Goal: Obtain resource: Download file/media

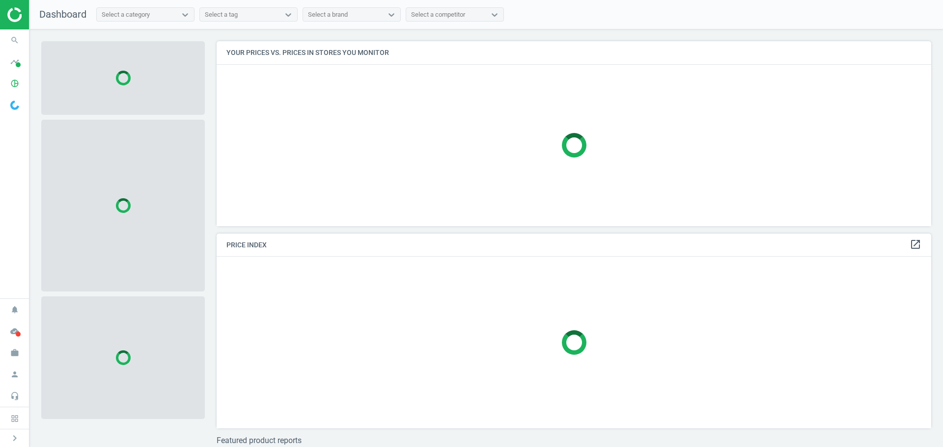
scroll to position [200, 722]
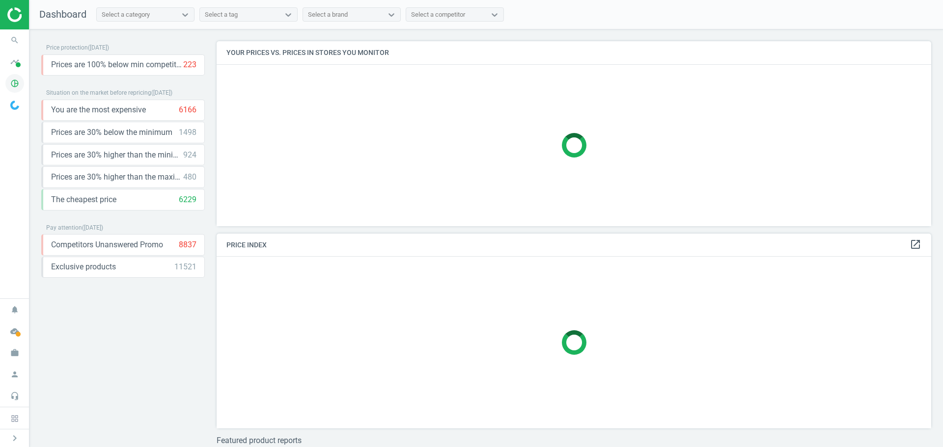
click at [7, 83] on icon "pie_chart_outlined" at bounding box center [14, 83] width 19 height 19
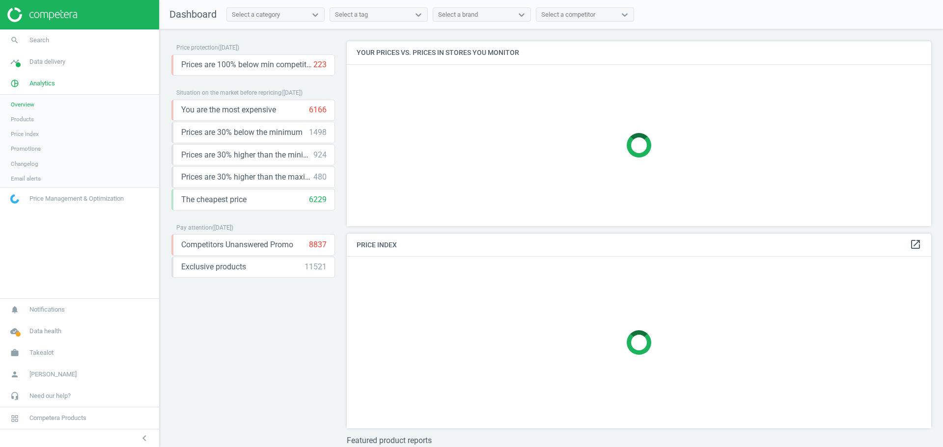
scroll to position [200, 592]
click at [25, 120] on span "Products" at bounding box center [22, 119] width 23 height 8
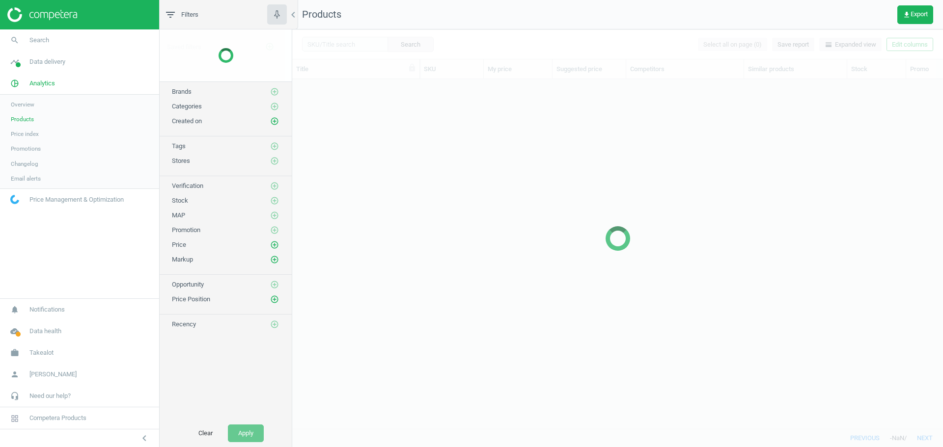
scroll to position [335, 643]
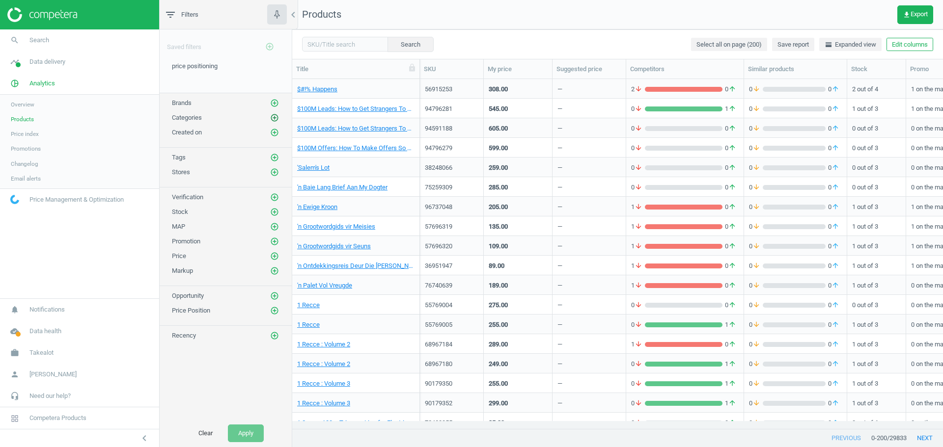
click at [274, 114] on icon "add_circle_outline" at bounding box center [274, 117] width 9 height 9
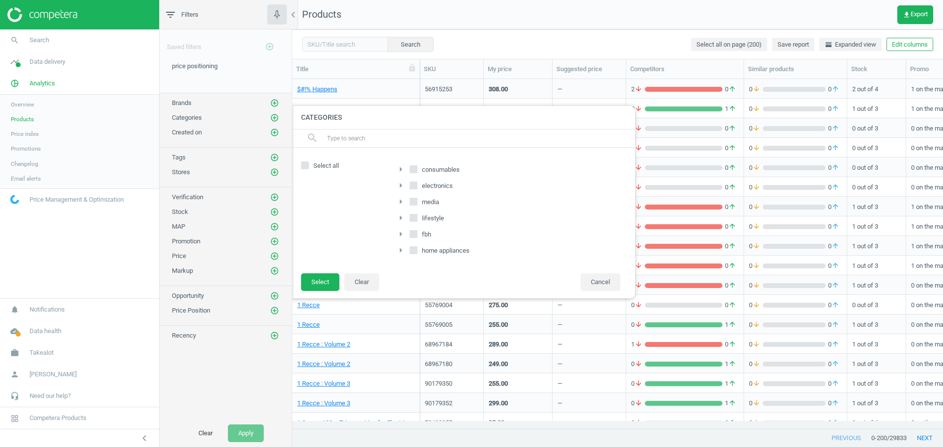
click at [398, 248] on icon "arrow_right" at bounding box center [401, 251] width 12 height 12
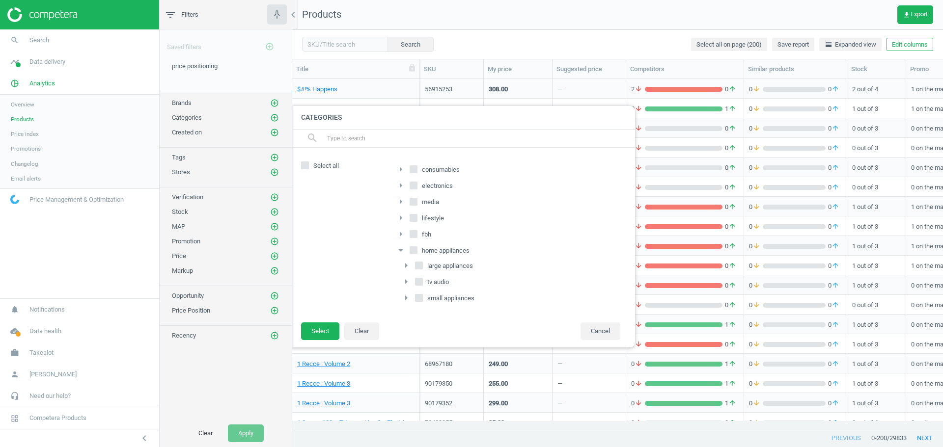
click at [417, 262] on input "large appliances" at bounding box center [419, 265] width 6 height 6
checkbox input "true"
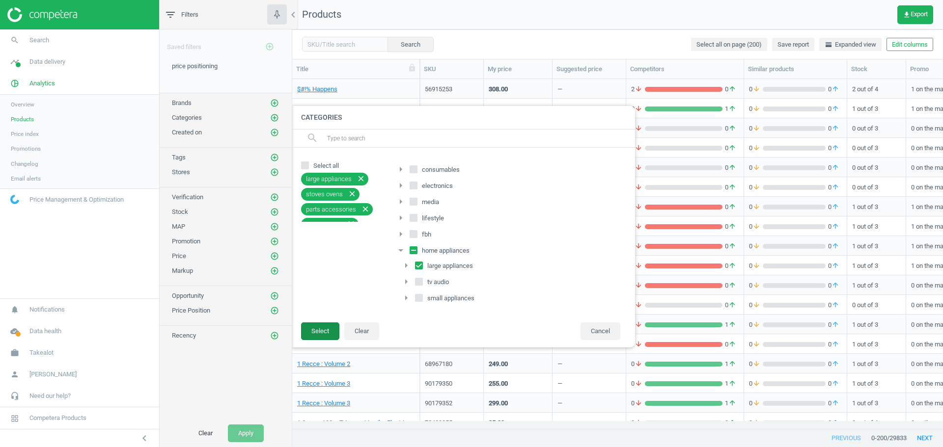
click at [312, 331] on button "Select" at bounding box center [320, 332] width 38 height 18
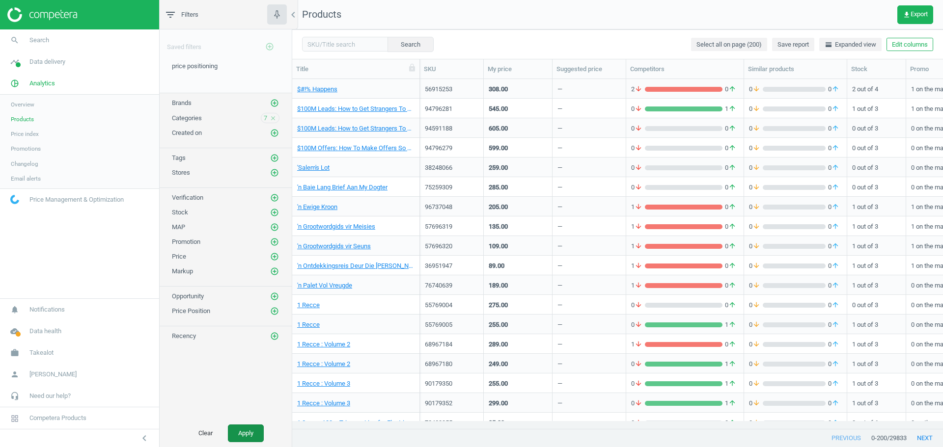
click at [240, 437] on button "Apply" at bounding box center [246, 434] width 36 height 18
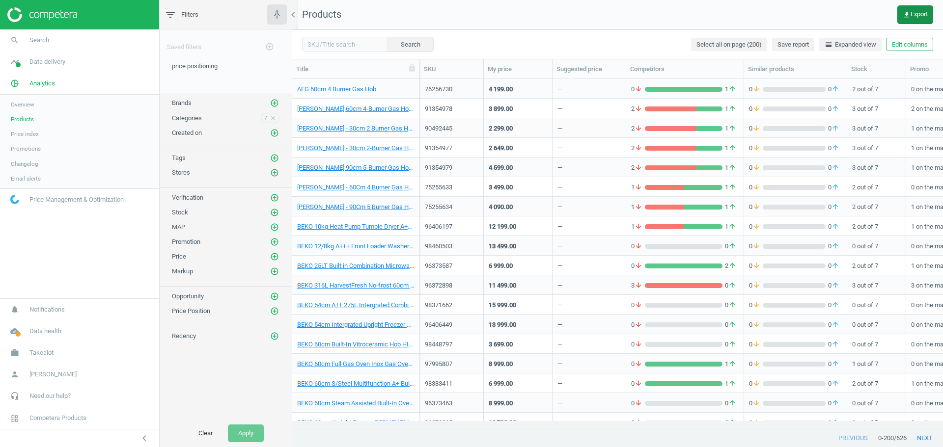
click at [908, 16] on icon "get_app" at bounding box center [907, 15] width 8 height 8
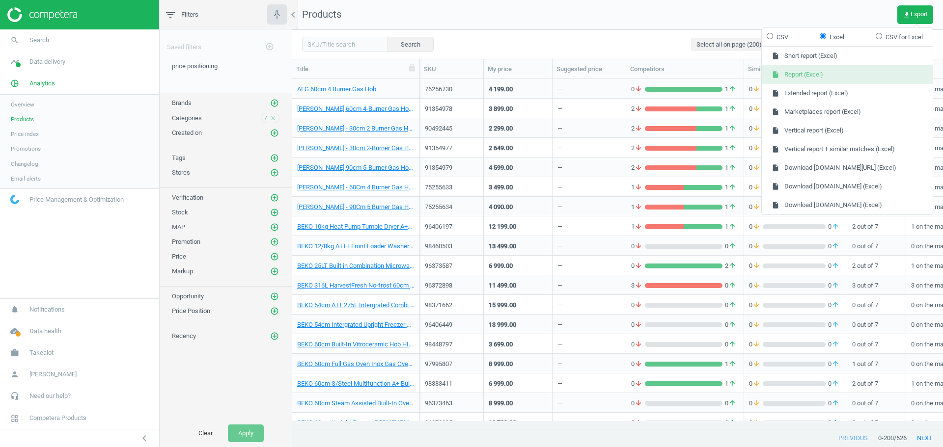
click at [839, 75] on button "insert_drive_file Report (Excel)" at bounding box center [847, 74] width 171 height 19
